Goal: Transaction & Acquisition: Purchase product/service

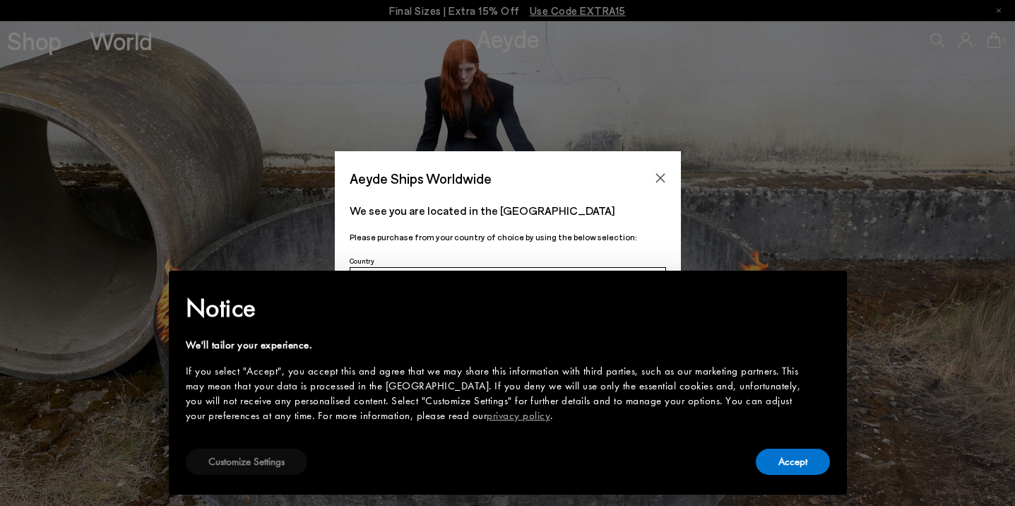
click at [241, 464] on button "Customize Settings" at bounding box center [246, 461] width 121 height 26
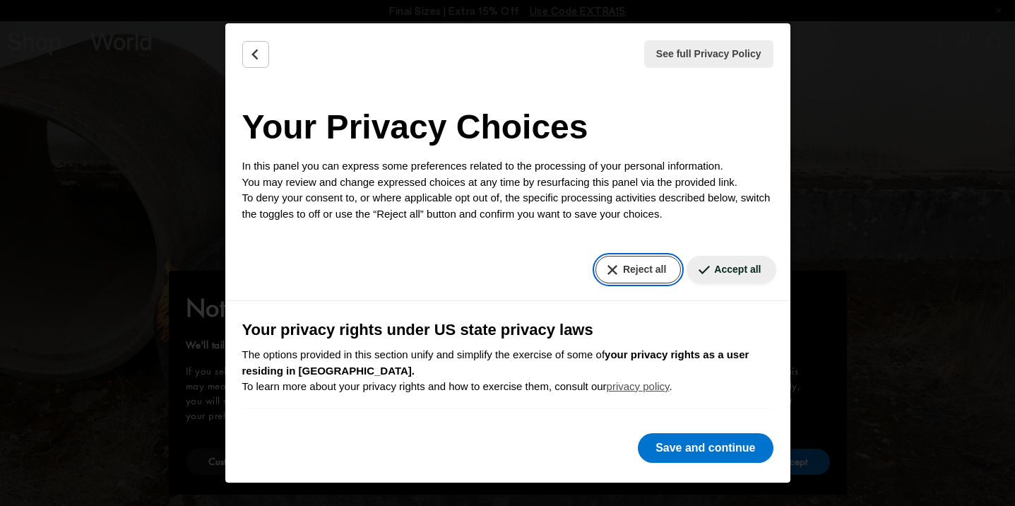
click at [651, 265] on button "Reject all" at bounding box center [637, 270] width 85 height 28
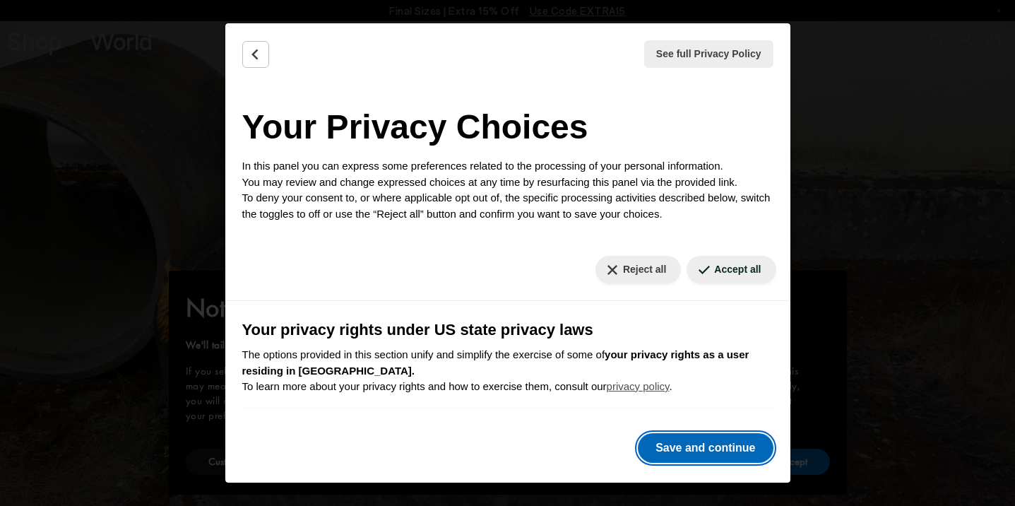
click at [722, 445] on button "Save and continue" at bounding box center [705, 448] width 135 height 30
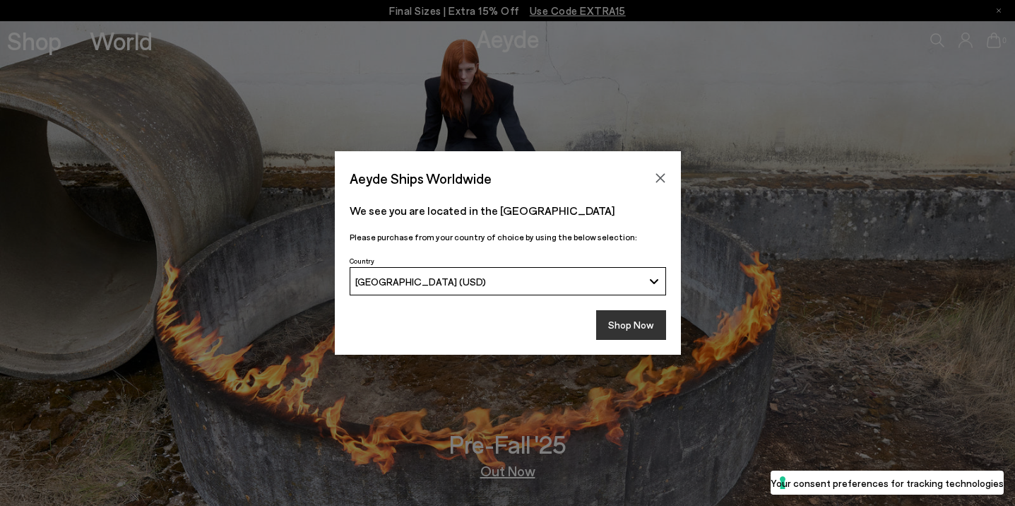
click at [639, 325] on button "Shop Now" at bounding box center [631, 325] width 70 height 30
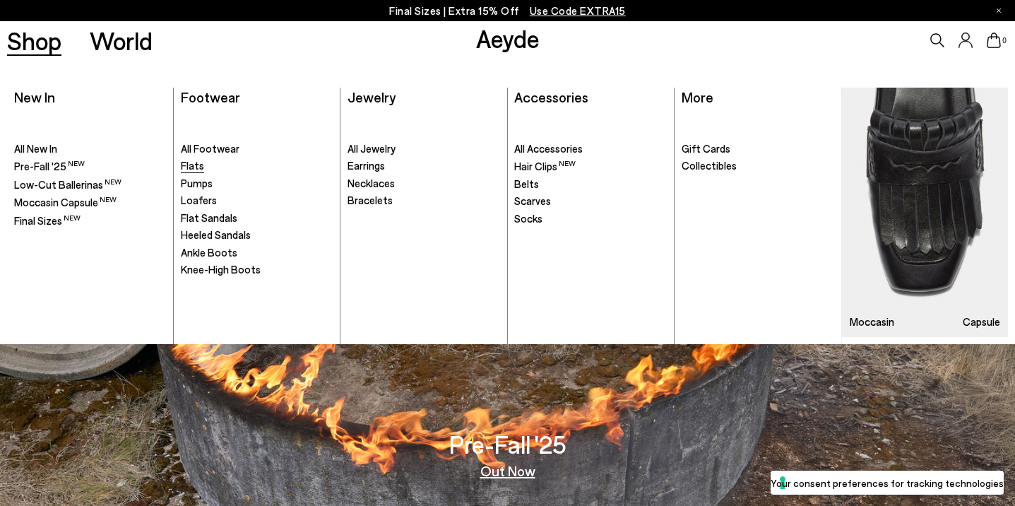
click at [195, 165] on span "Flats" at bounding box center [192, 165] width 23 height 13
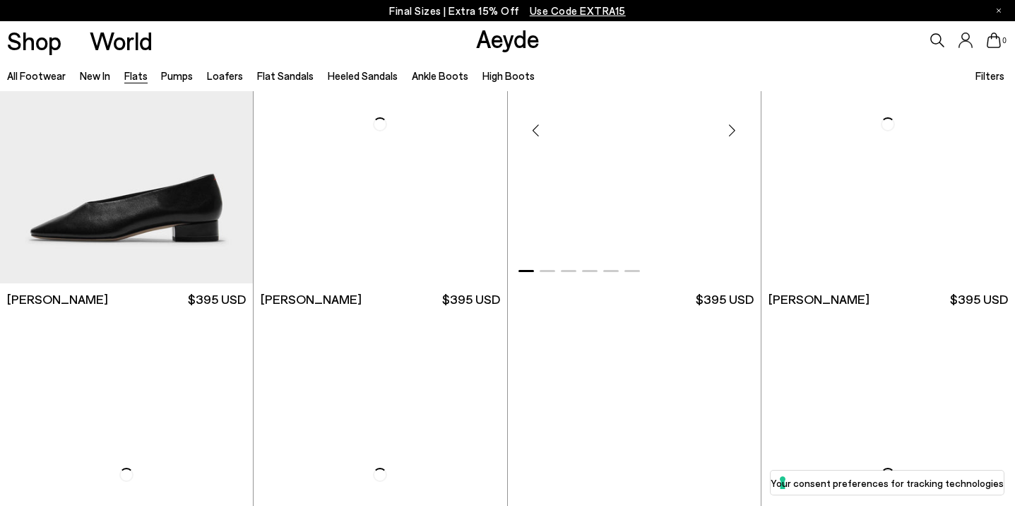
scroll to position [3508, 0]
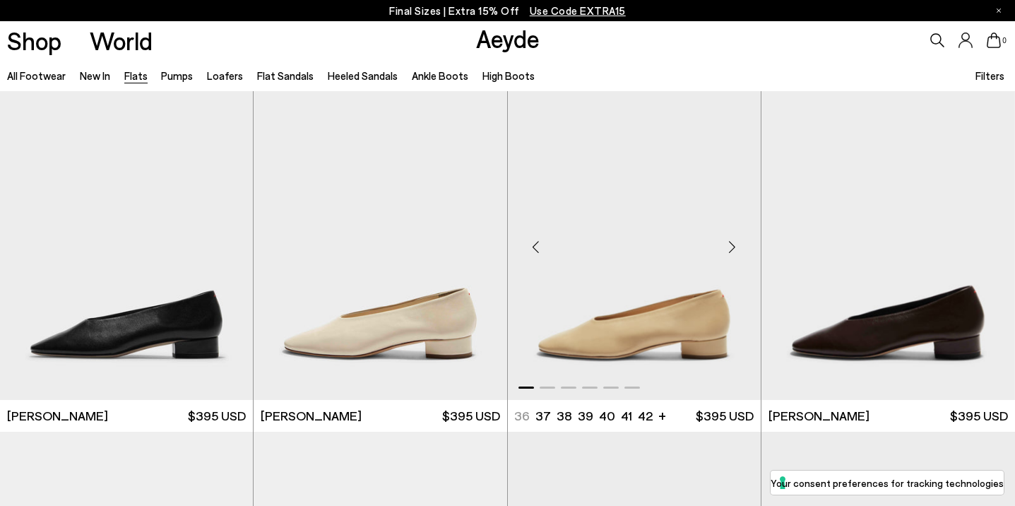
click at [732, 249] on div "Next slide" at bounding box center [732, 246] width 42 height 42
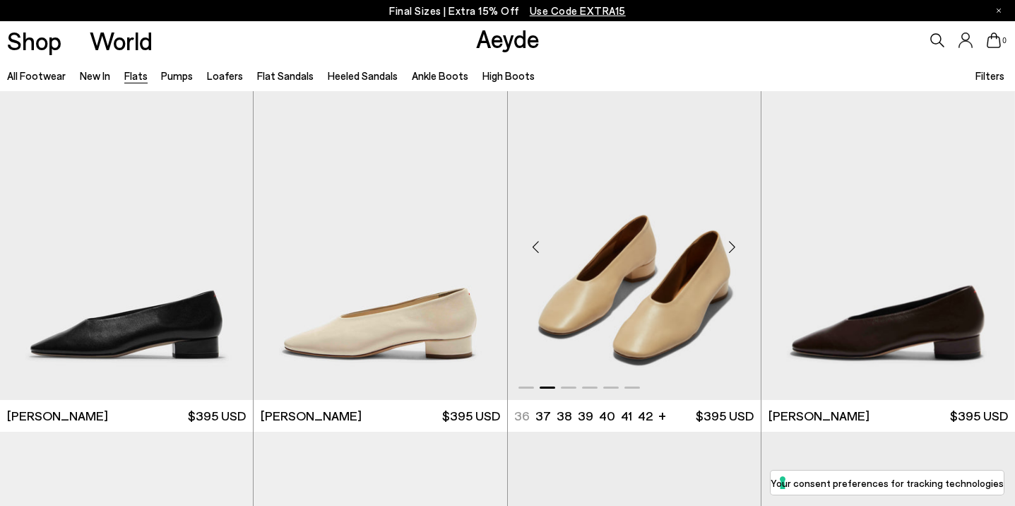
click at [732, 251] on div "Next slide" at bounding box center [732, 246] width 42 height 42
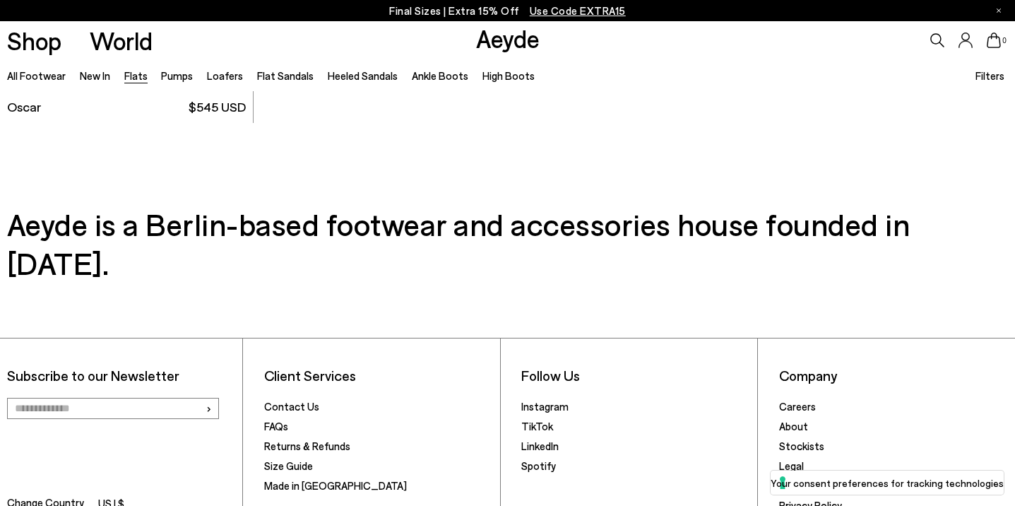
scroll to position [7788, 0]
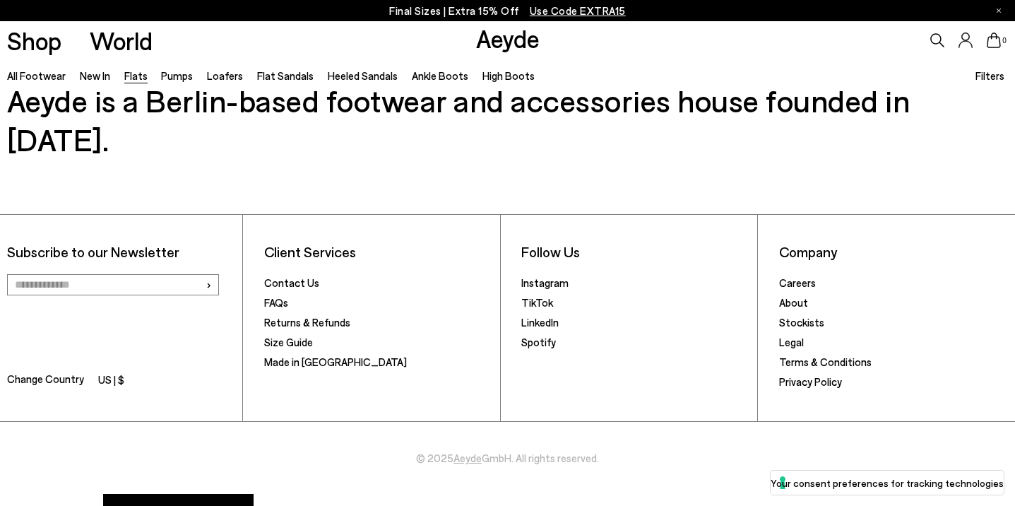
click at [169, 82] on li "Pumps" at bounding box center [177, 75] width 32 height 18
click at [172, 79] on link "Pumps" at bounding box center [177, 75] width 32 height 13
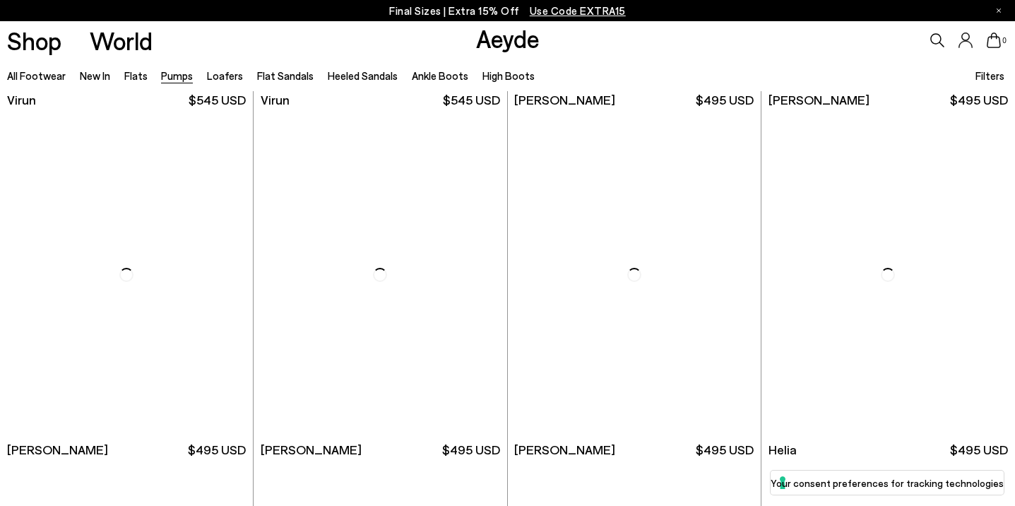
scroll to position [334, 0]
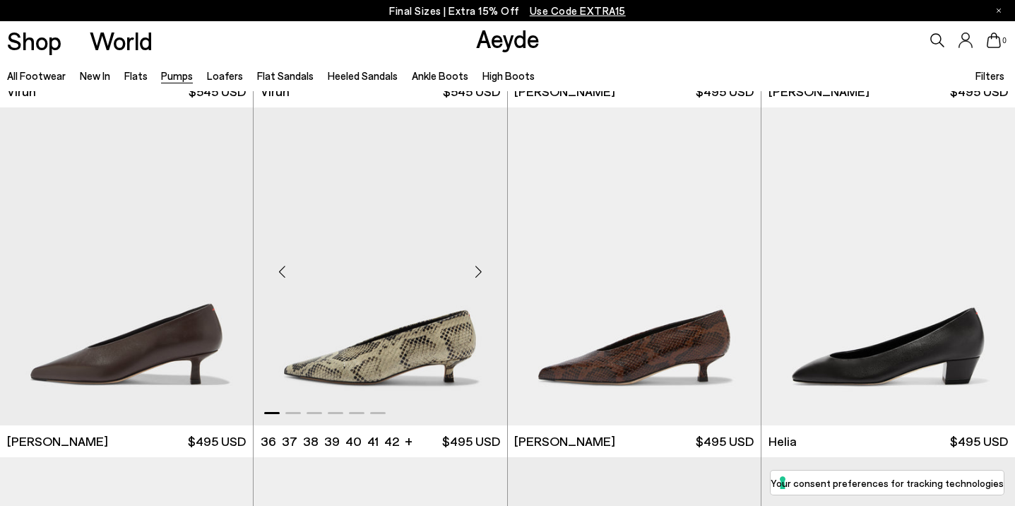
click at [480, 268] on div "Next slide" at bounding box center [479, 272] width 42 height 42
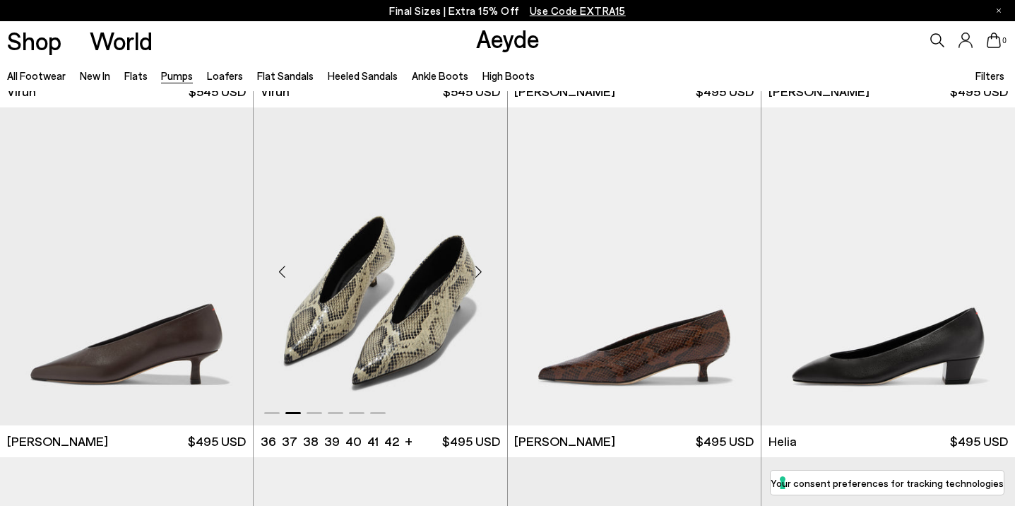
click at [480, 268] on div "Next slide" at bounding box center [479, 272] width 42 height 42
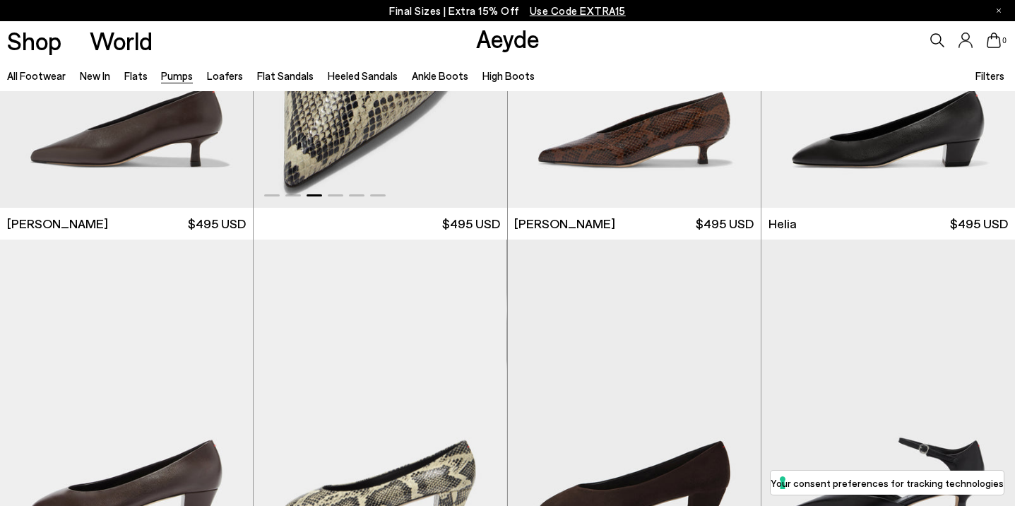
scroll to position [652, 0]
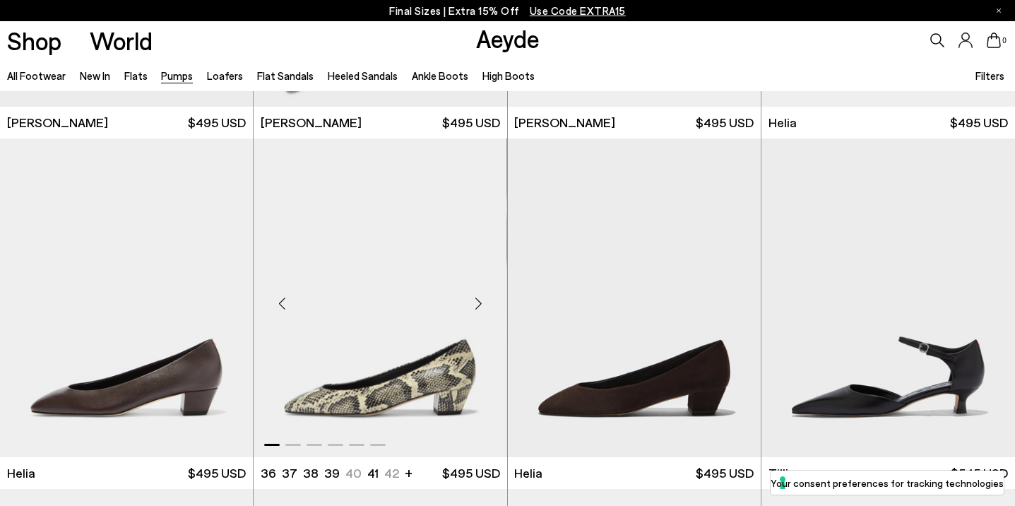
click at [474, 304] on div "Next slide" at bounding box center [479, 303] width 42 height 42
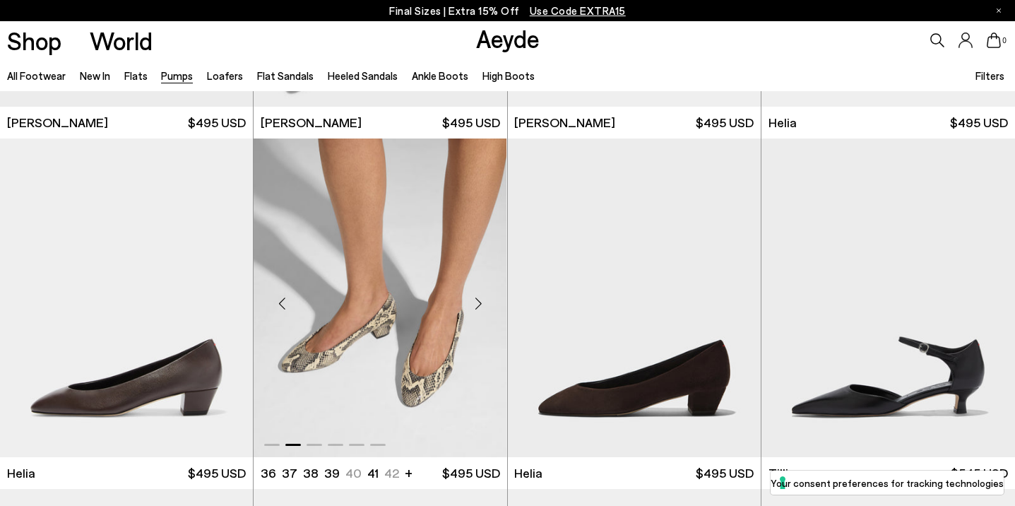
click at [474, 304] on div "Next slide" at bounding box center [479, 303] width 42 height 42
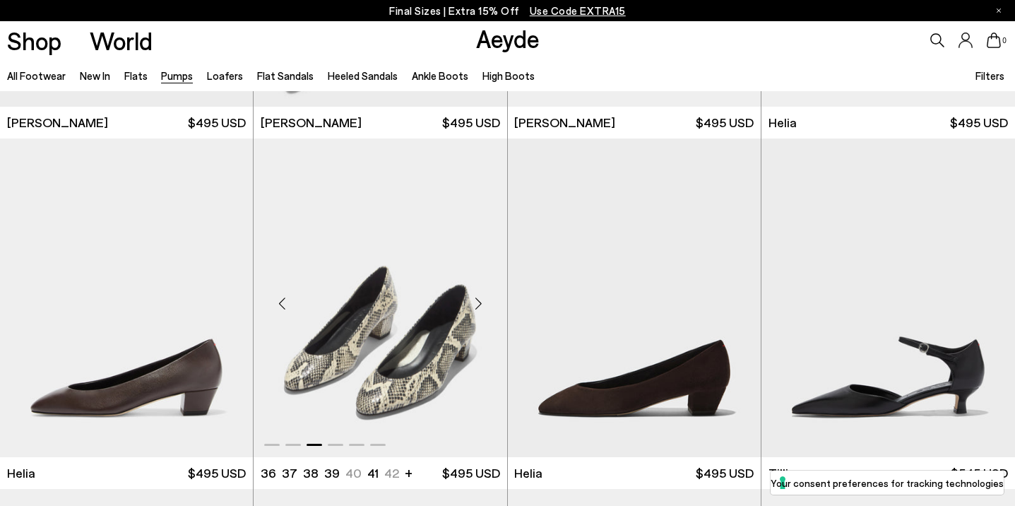
click at [474, 304] on div "Next slide" at bounding box center [479, 303] width 42 height 42
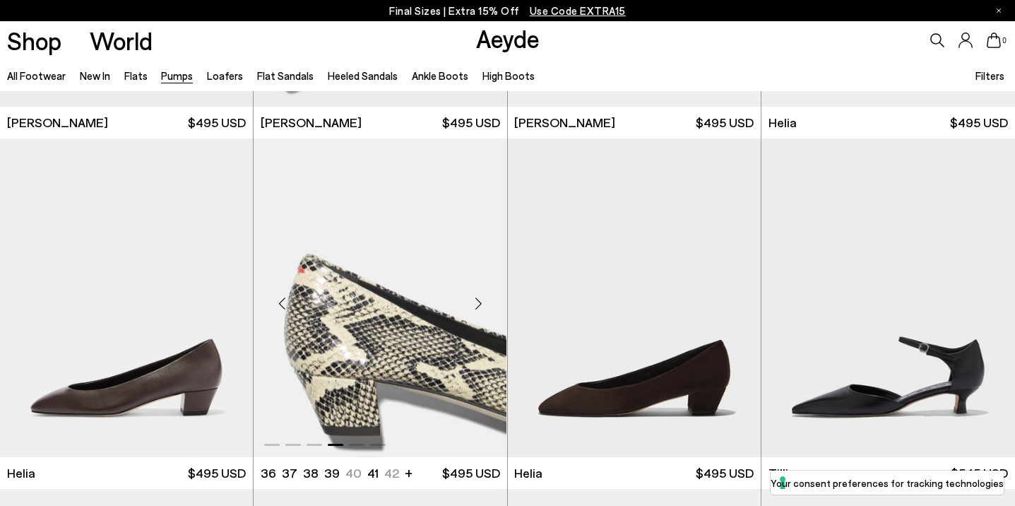
click at [474, 304] on div "Next slide" at bounding box center [479, 303] width 42 height 42
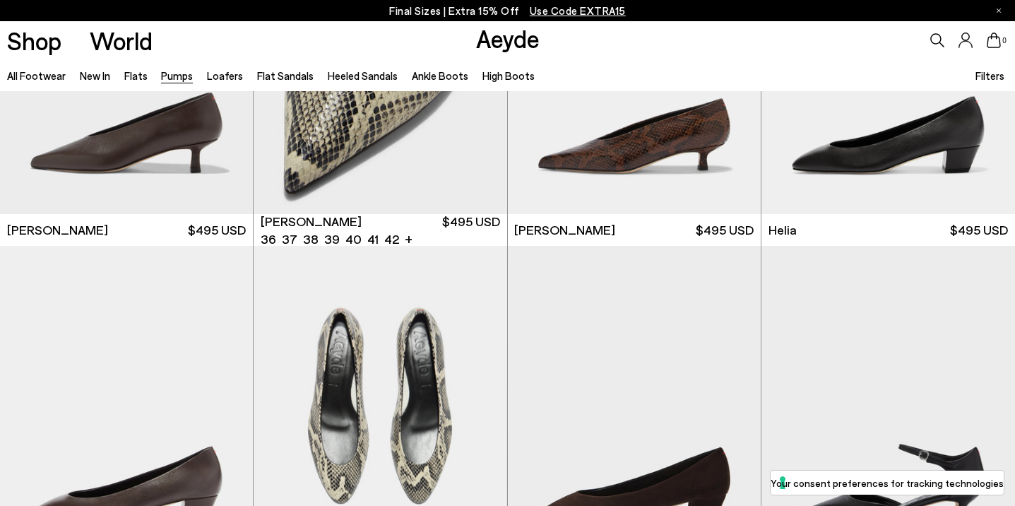
scroll to position [547, 0]
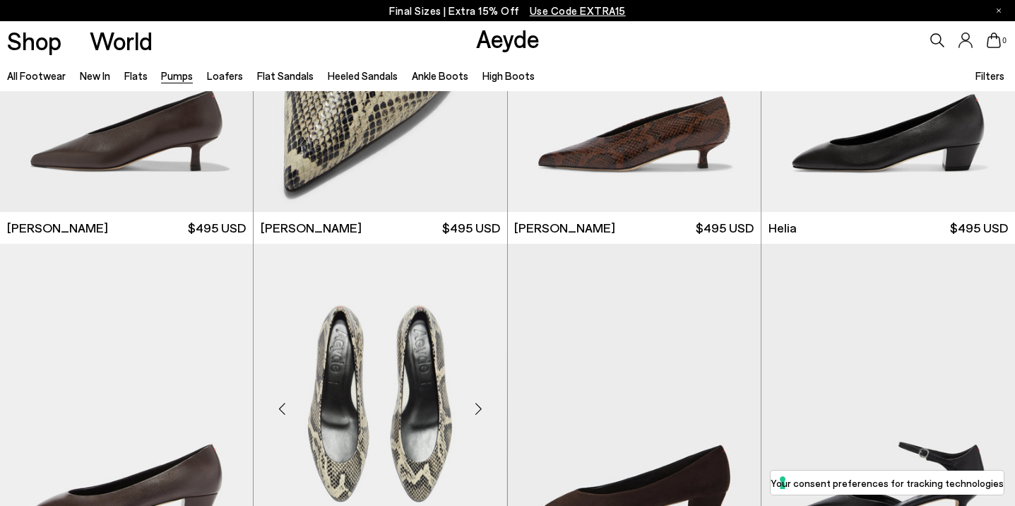
click at [364, 359] on img "5 / 6" at bounding box center [379, 403] width 253 height 318
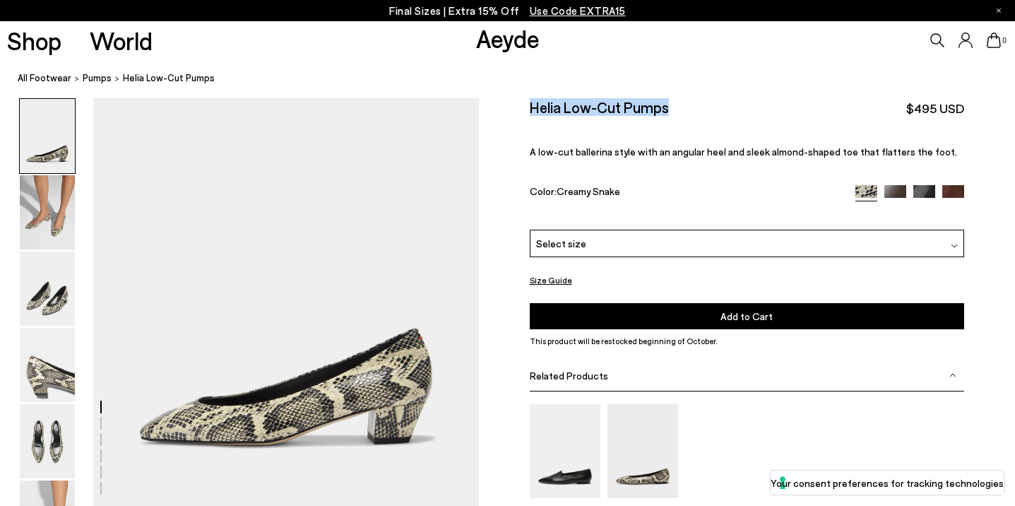
drag, startPoint x: 676, startPoint y: 108, endPoint x: 527, endPoint y: 107, distance: 148.3
click at [527, 107] on div "Size Guide Shoes Belt Fit: For those in between sizes or with narrow feet, —rec…" at bounding box center [747, 375] width 536 height 554
copy h2 "Helia Low-Cut Pumps"
drag, startPoint x: 631, startPoint y: 179, endPoint x: 557, endPoint y: 171, distance: 74.6
click at [557, 171] on div "Helia Low-Cut Pumps $495 USD A low-cut ballerina style with an angular heel and…" at bounding box center [747, 163] width 434 height 131
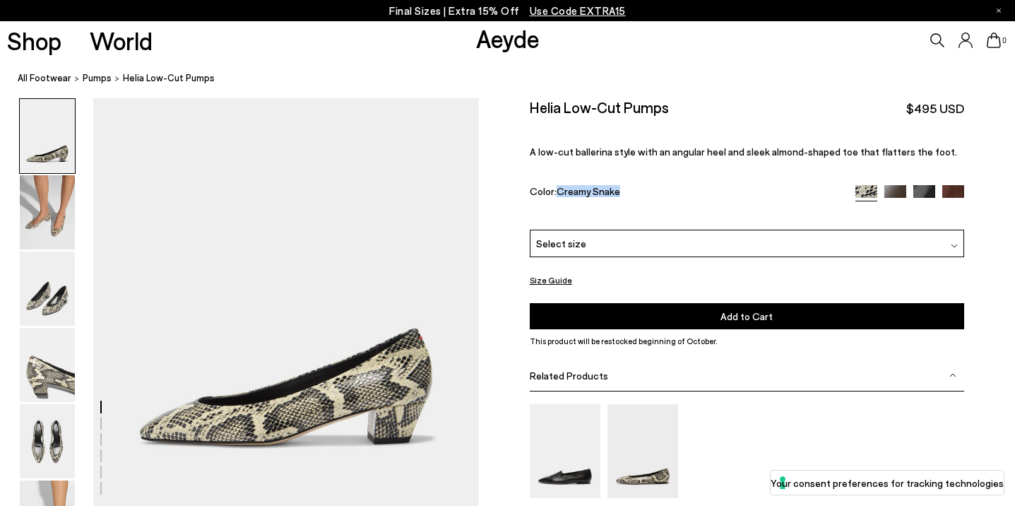
copy span "Creamy Snake"
